Goal: Information Seeking & Learning: Understand process/instructions

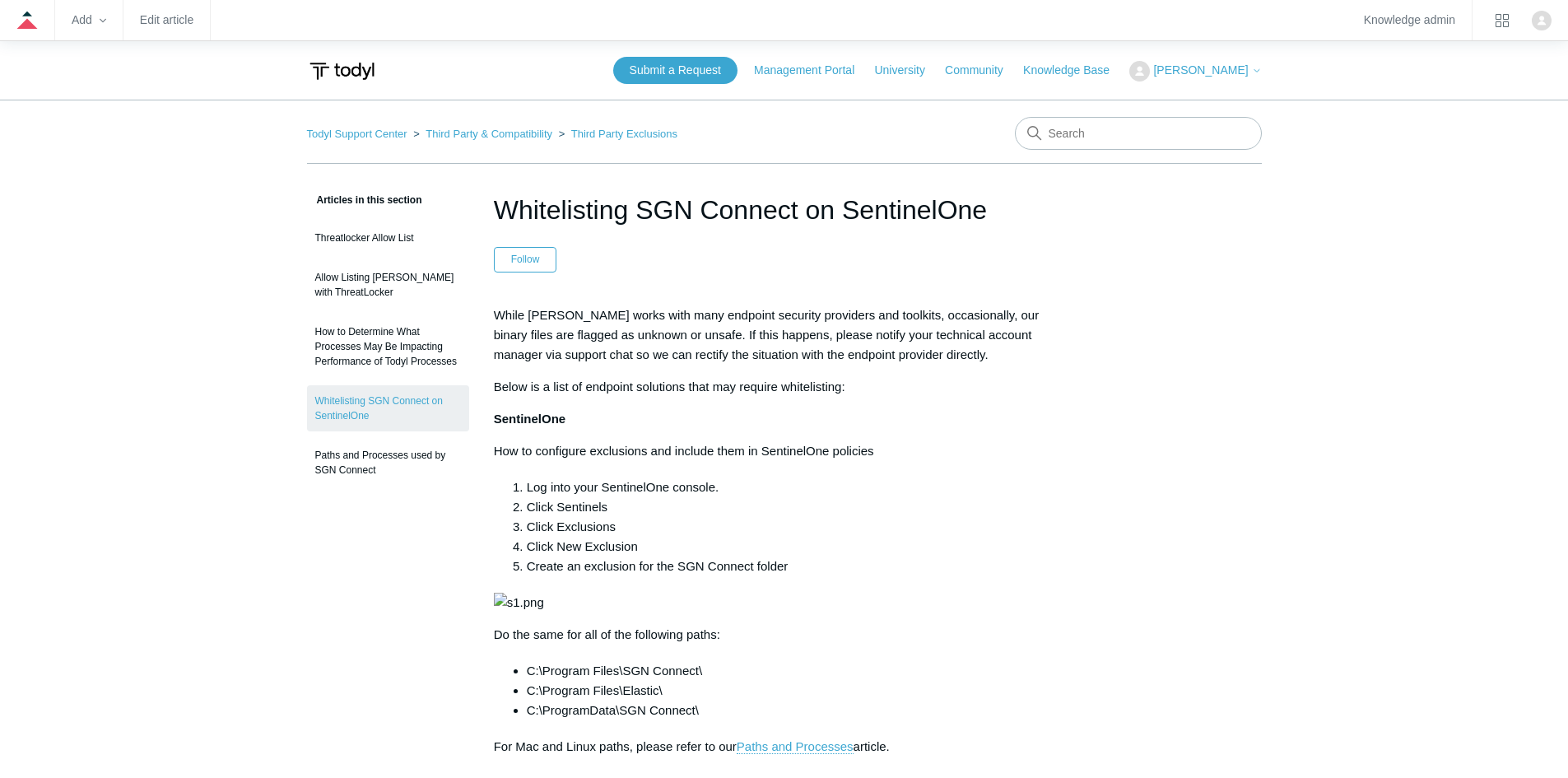
click at [708, 276] on article "Whitelisting SGN Connect on SentinelOne Follow Not yet followed by anyone While…" at bounding box center [784, 750] width 630 height 1119
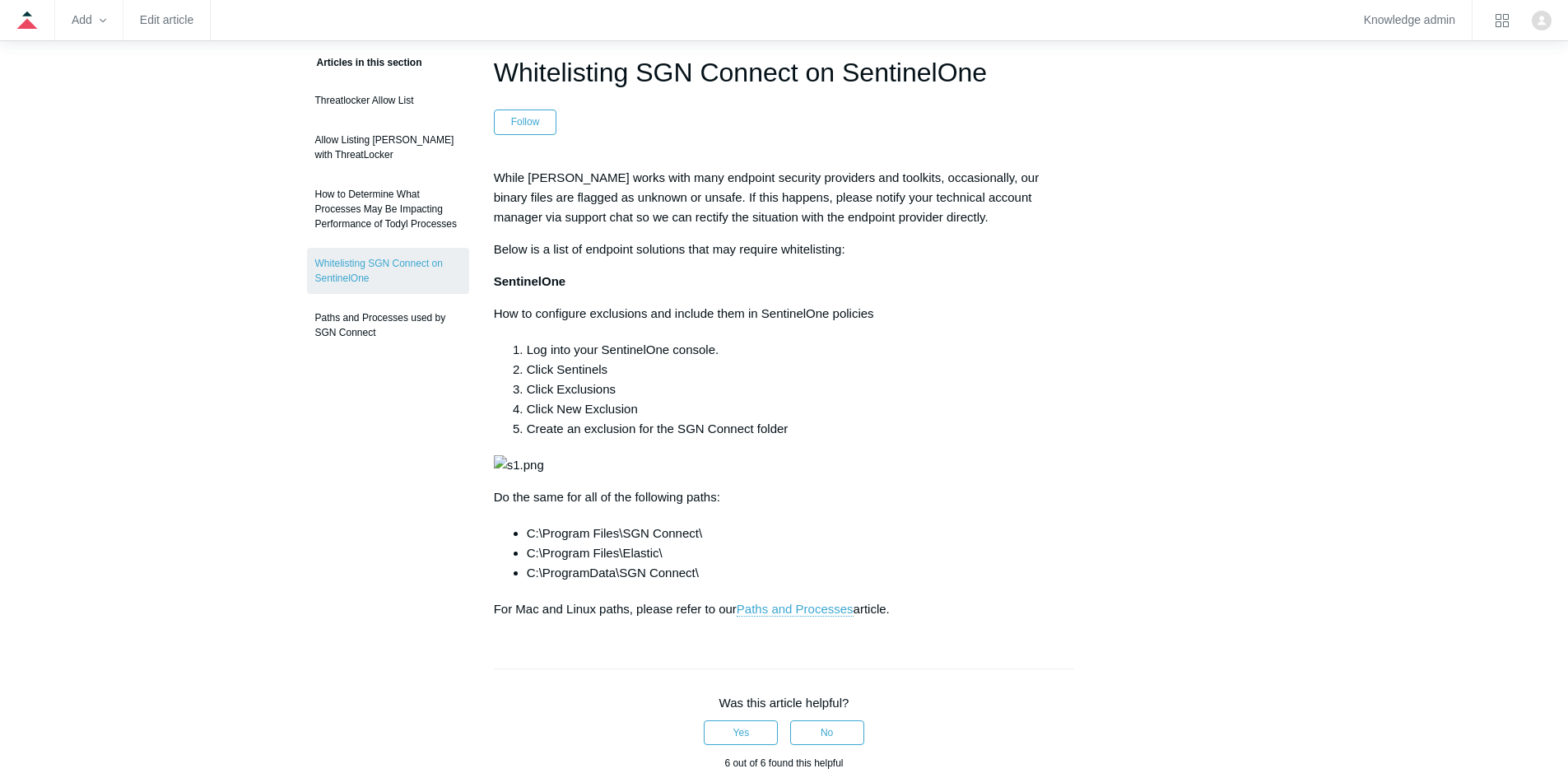
click at [1234, 277] on div "Articles in this section Threatlocker Allow List Allow Listing Todyl with Threa…" at bounding box center [784, 613] width 955 height 1119
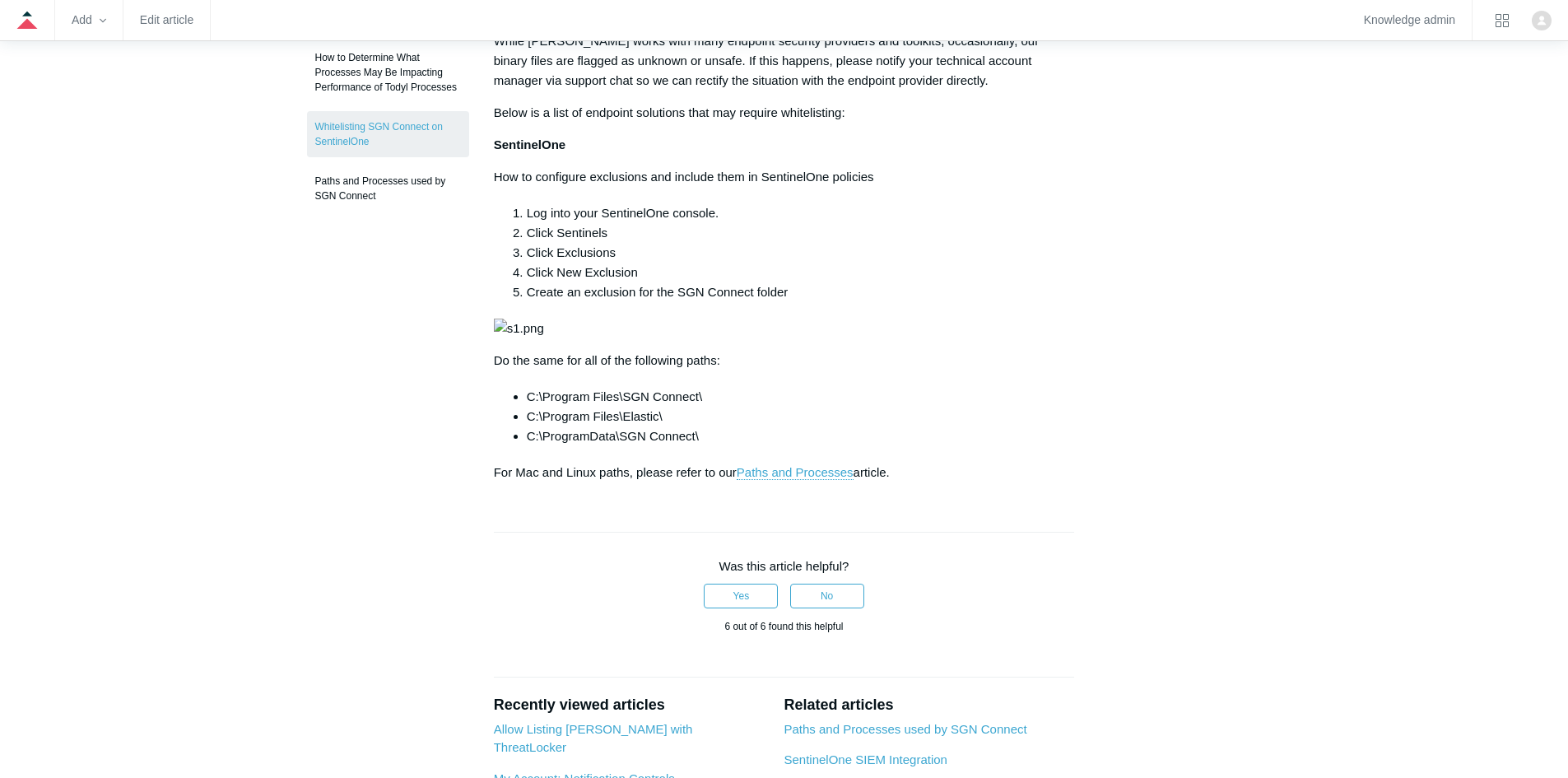
click at [544, 338] on img at bounding box center [518, 329] width 50 height 20
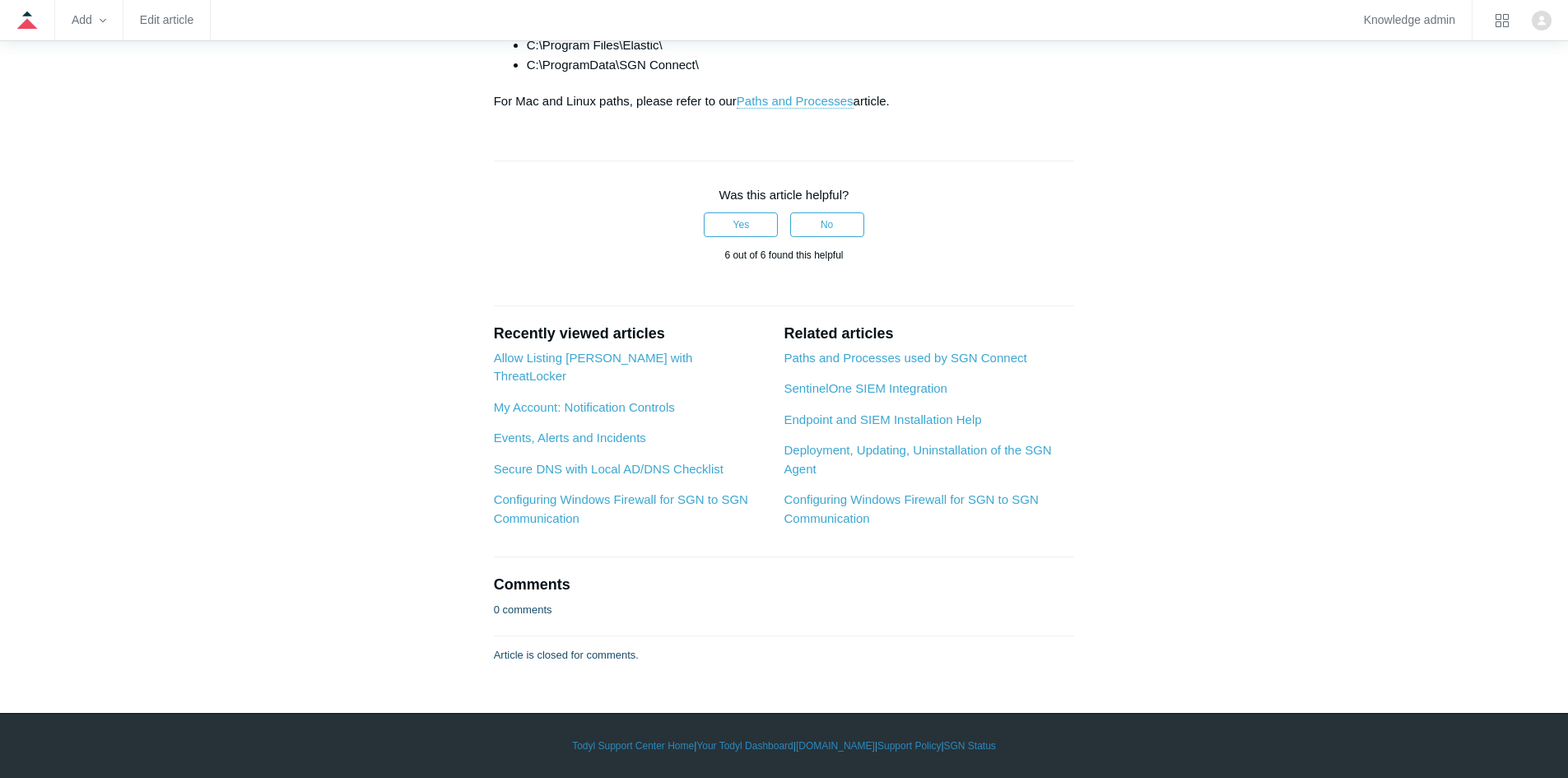
scroll to position [824, 0]
drag, startPoint x: 711, startPoint y: 402, endPoint x: 530, endPoint y: 369, distance: 184.0
click at [530, 75] on ul "C:\Program Files\SGN Connect\ C:\Program Files\Elastic\ C:\ProgramData\SGN Conn…" at bounding box center [792, 45] width 565 height 59
copy ul "C:\Program Files\SGN Connect\ C:\Program Files\Elastic\ C:\ProgramData\SGN Conn…"
click at [1240, 661] on div "Articles in this section Threatlocker Allow List Allow Listing Todyl with Threa…" at bounding box center [784, 104] width 955 height 1119
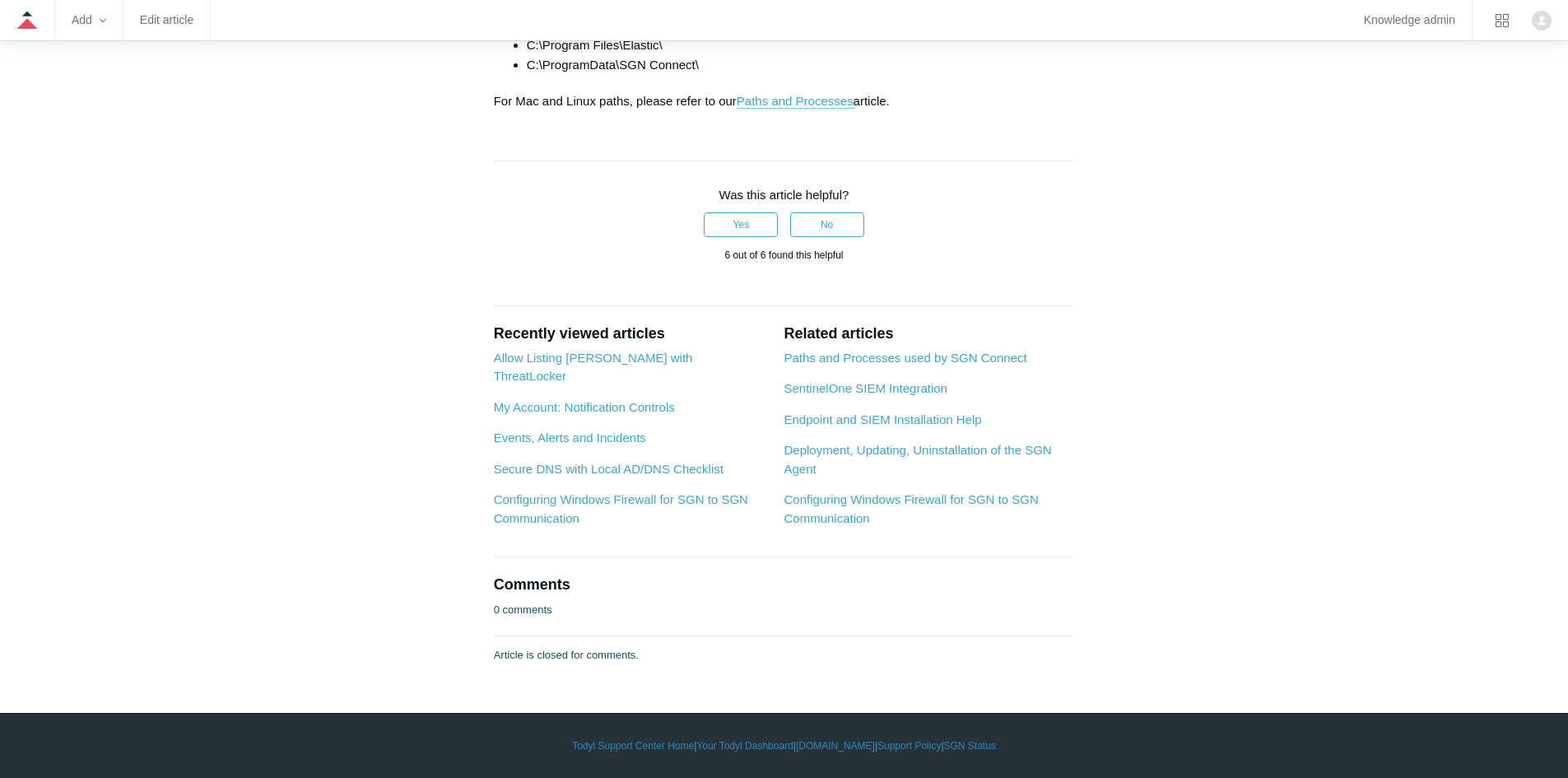
scroll to position [549, 0]
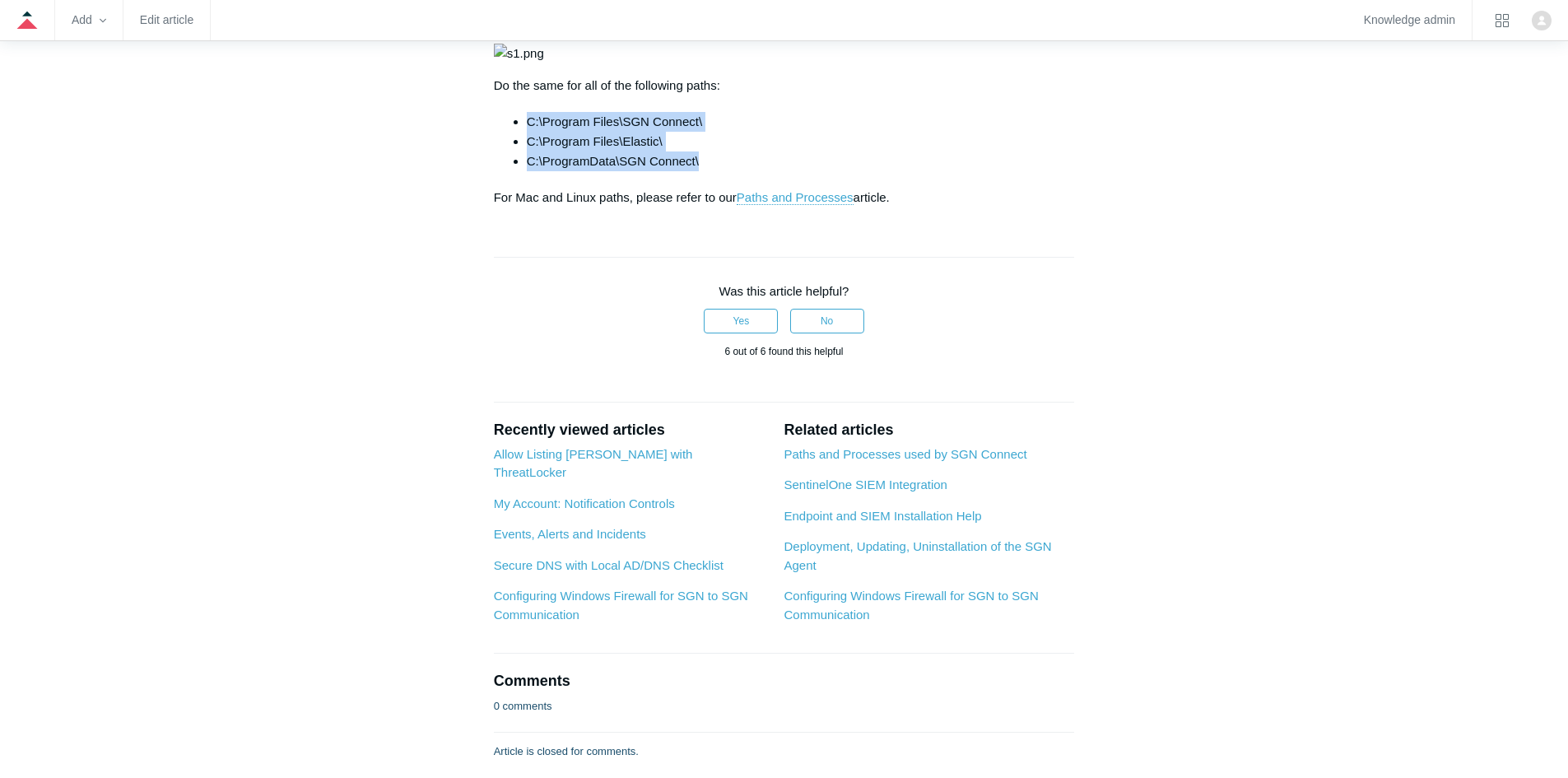
drag, startPoint x: 714, startPoint y: 685, endPoint x: 516, endPoint y: 647, distance: 201.6
click at [516, 171] on ul "C:\Program Files\SGN Connect\ C:\Program Files\Elastic\ C:\ProgramData\SGN Conn…" at bounding box center [792, 141] width 565 height 59
copy ul "C:\Program Files\SGN Connect\ C:\Program Files\Elastic\ C:\ProgramData\SGN Conn…"
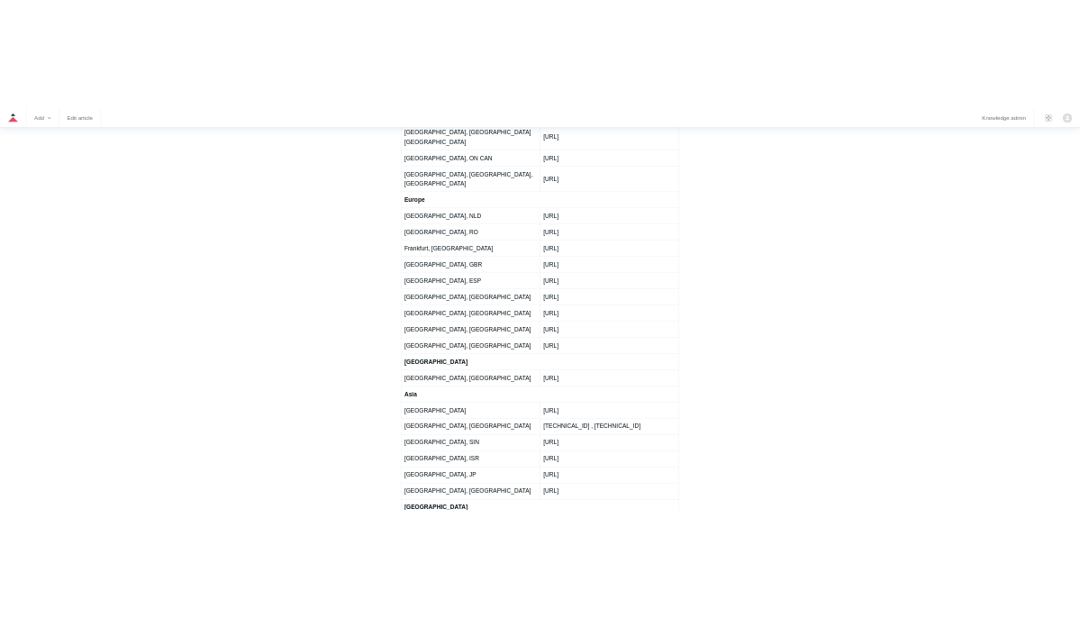
scroll to position [3152, 0]
